Goal: Task Accomplishment & Management: Use online tool/utility

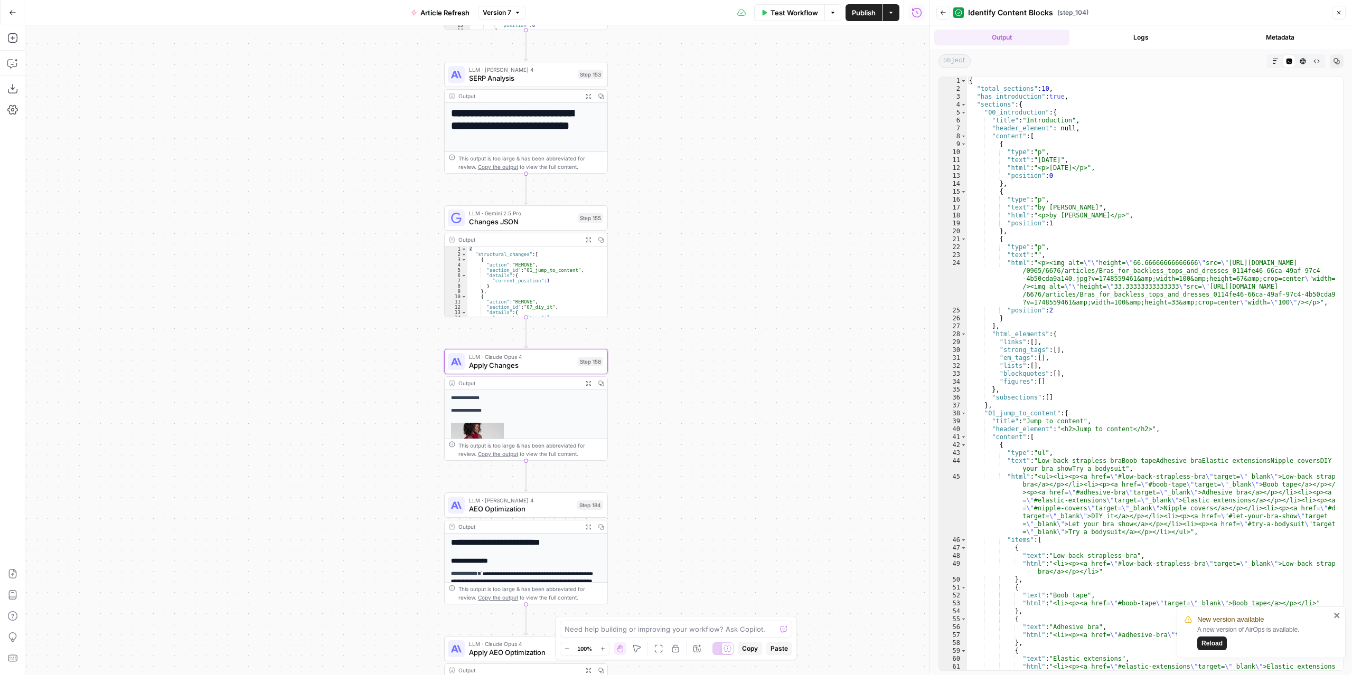
drag, startPoint x: 600, startPoint y: 317, endPoint x: 695, endPoint y: 392, distance: 120.7
click at [695, 392] on div "true false false true false true Workflow Set Inputs Inputs Power Agent Identif…" at bounding box center [477, 350] width 904 height 650
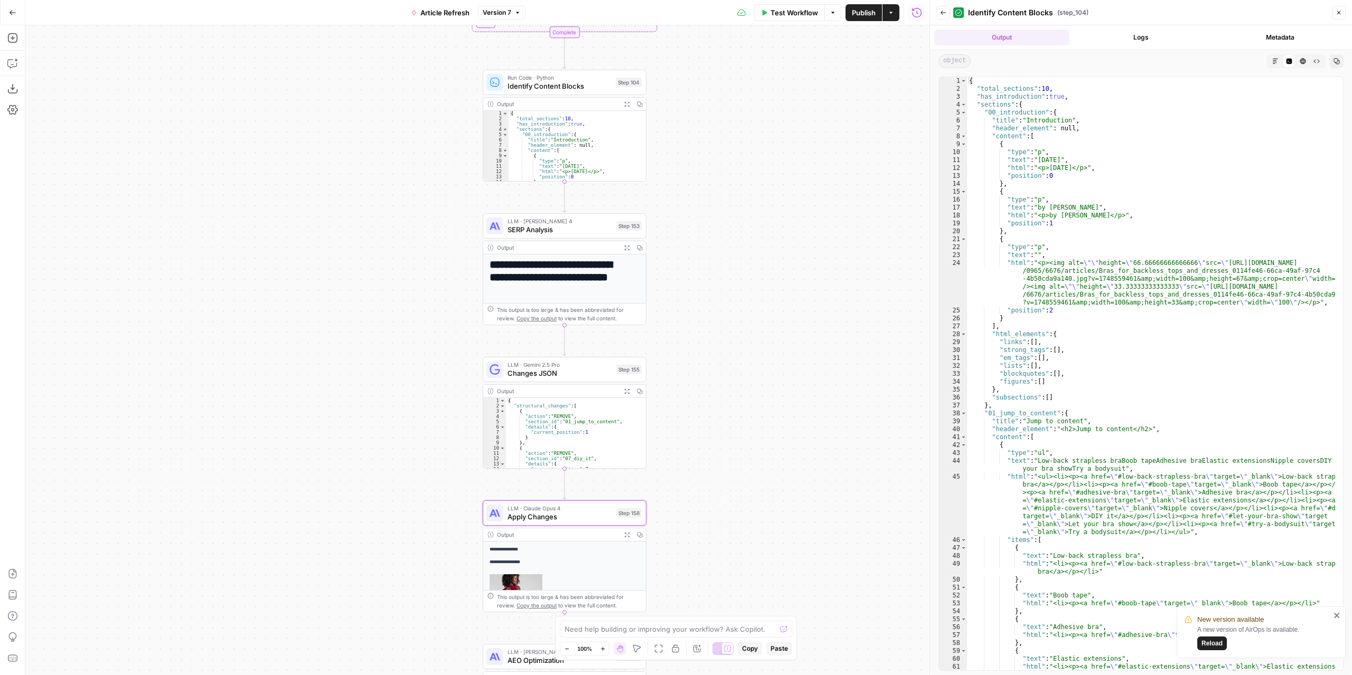
drag, startPoint x: 729, startPoint y: 298, endPoint x: 731, endPoint y: 320, distance: 22.3
click at [731, 320] on div "true false false true false true Workflow Set Inputs Inputs Power Agent Identif…" at bounding box center [477, 350] width 904 height 650
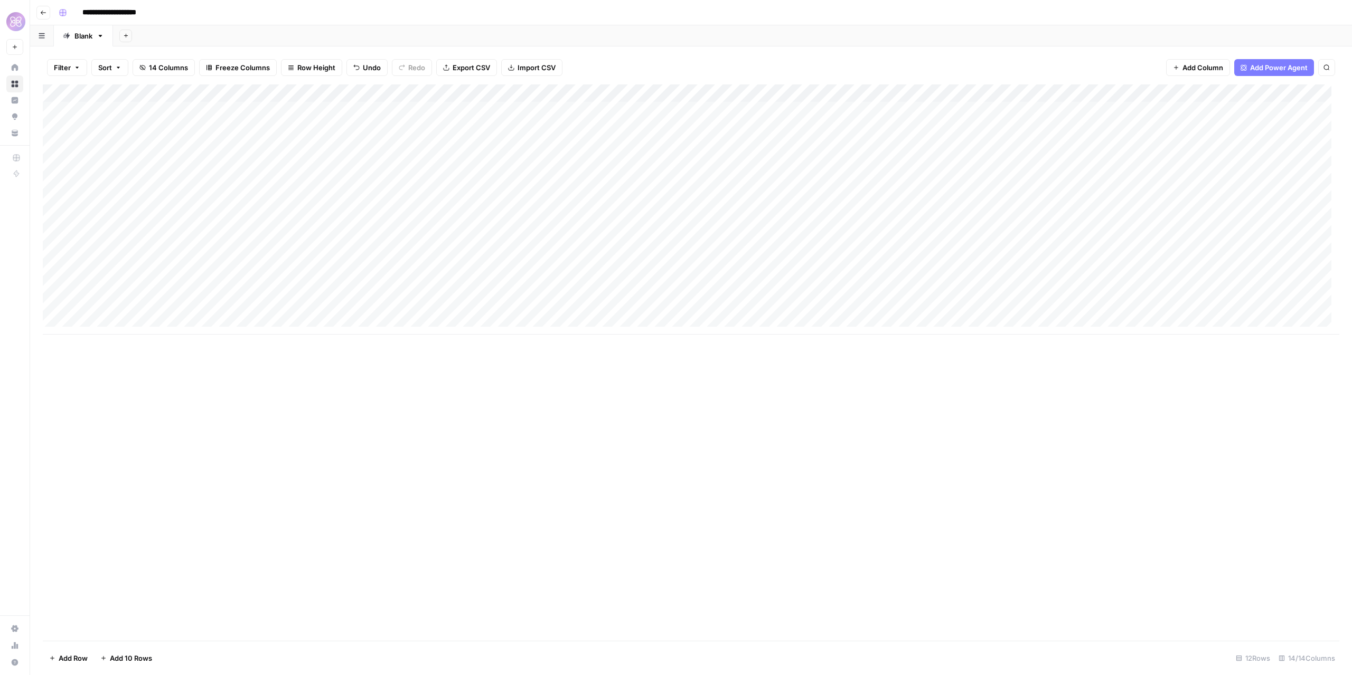
click at [965, 90] on div "Add Column" at bounding box center [691, 209] width 1296 height 250
click at [963, 195] on span "Edit Workflow" at bounding box center [986, 197] width 92 height 11
